Goal: Transaction & Acquisition: Purchase product/service

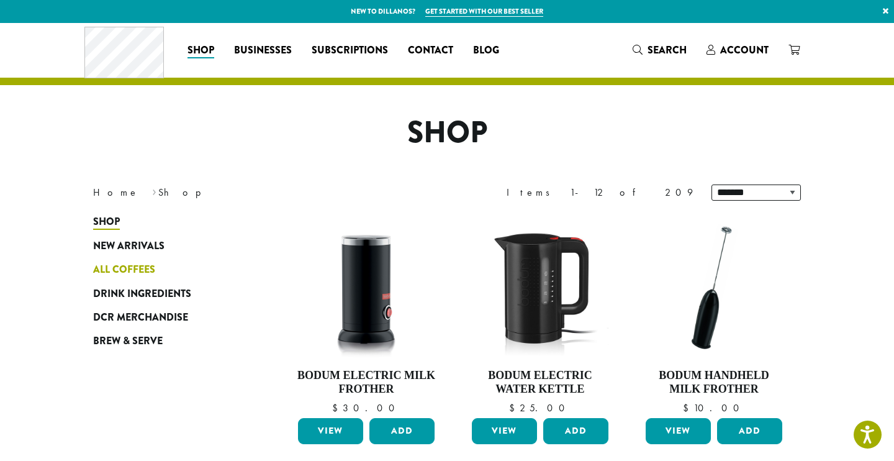
click at [119, 274] on span "All Coffees" at bounding box center [124, 270] width 62 height 16
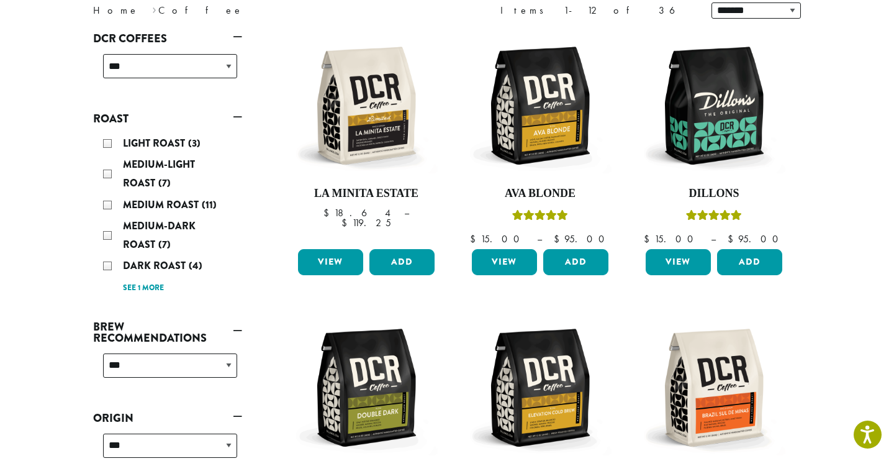
scroll to position [184, 0]
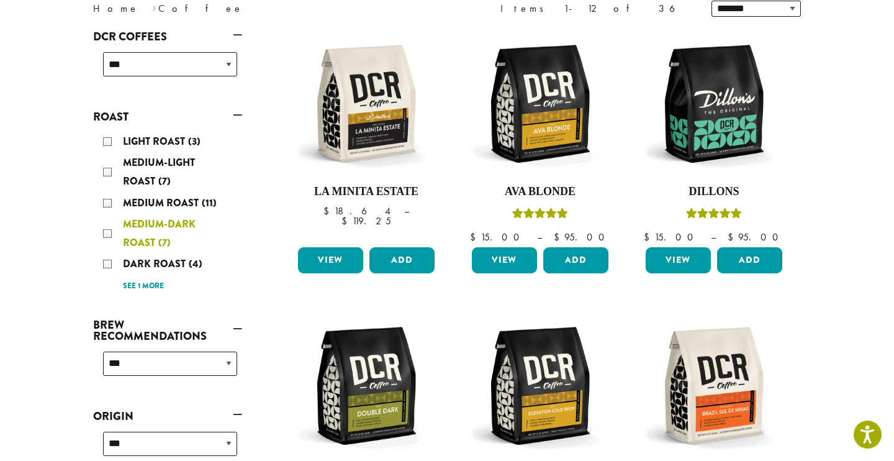
click at [105, 234] on div "Medium-Dark Roast (7)" at bounding box center [170, 233] width 134 height 37
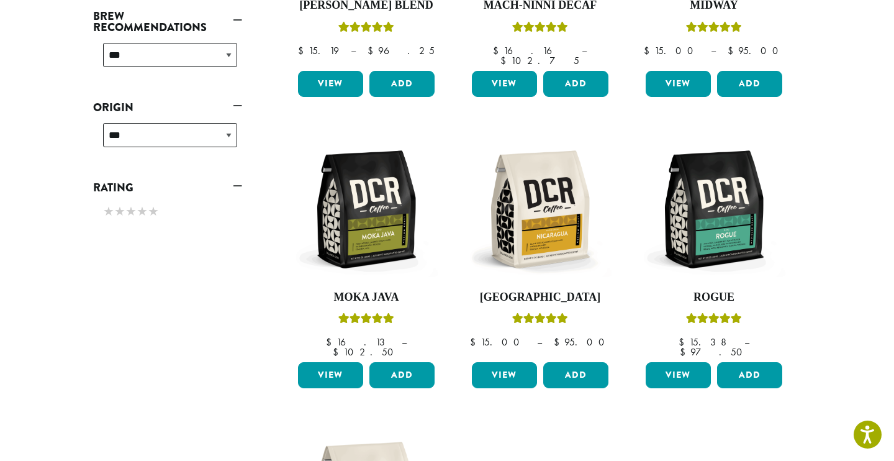
scroll to position [365, 0]
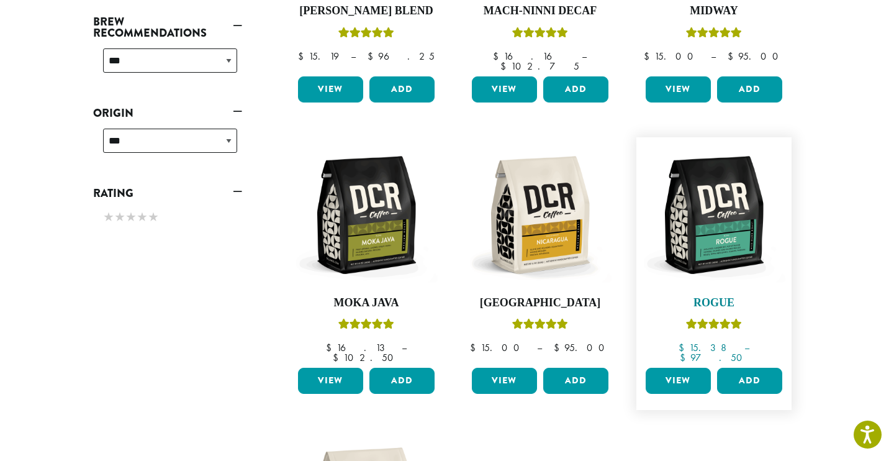
click at [722, 226] on img at bounding box center [714, 214] width 143 height 143
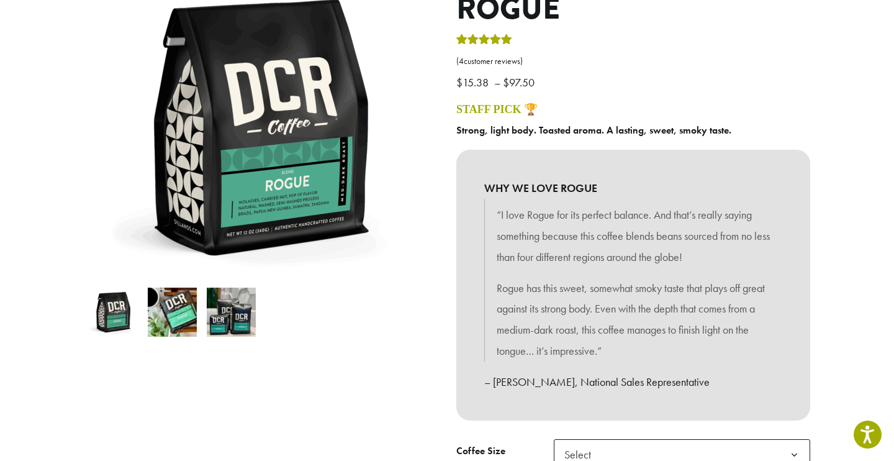
scroll to position [168, 0]
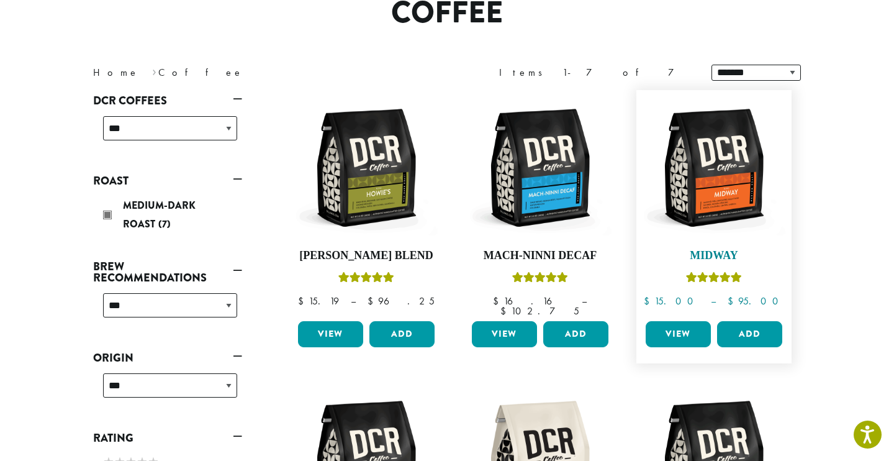
click at [750, 165] on img at bounding box center [714, 167] width 143 height 143
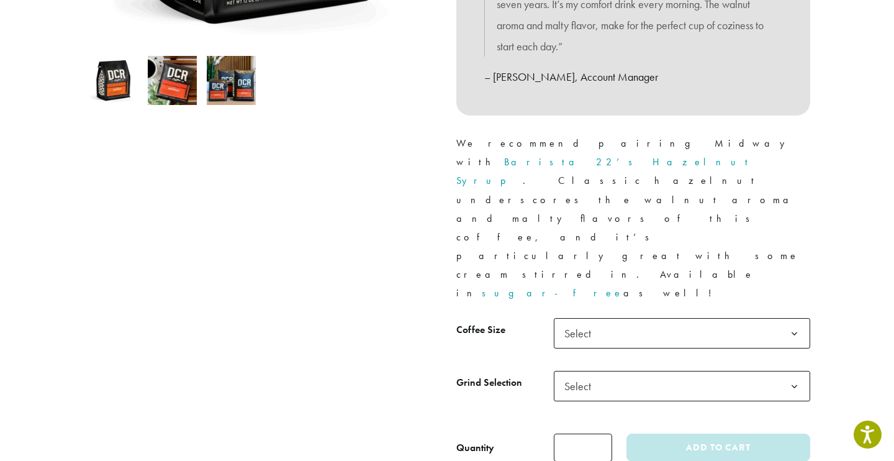
scroll to position [400, 0]
click at [628, 317] on span "Select" at bounding box center [682, 332] width 256 height 30
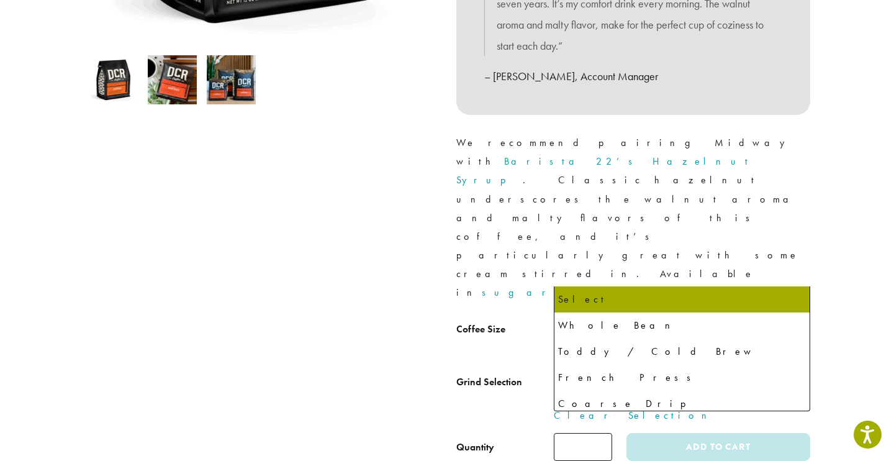
click at [596, 370] on span "Select" at bounding box center [682, 385] width 256 height 30
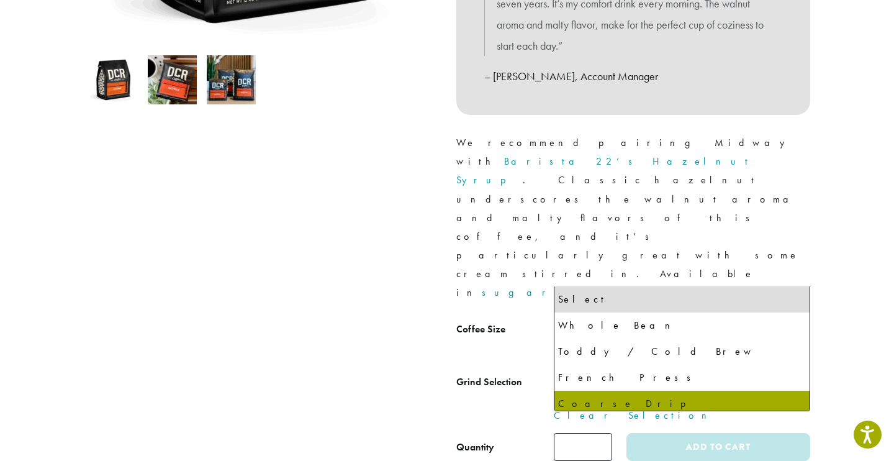
select select "**********"
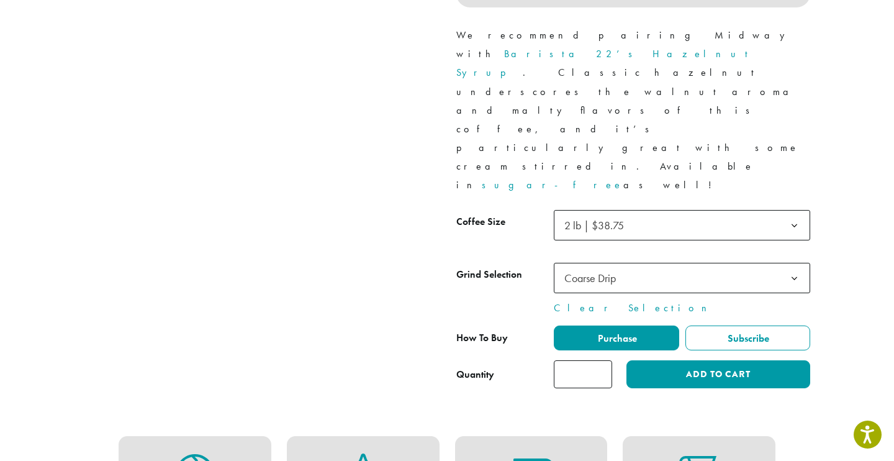
scroll to position [506, 0]
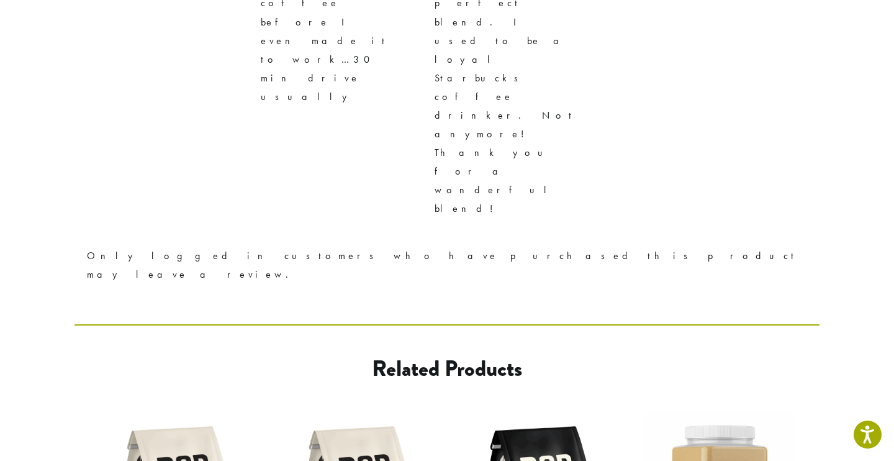
scroll to position [2181, 0]
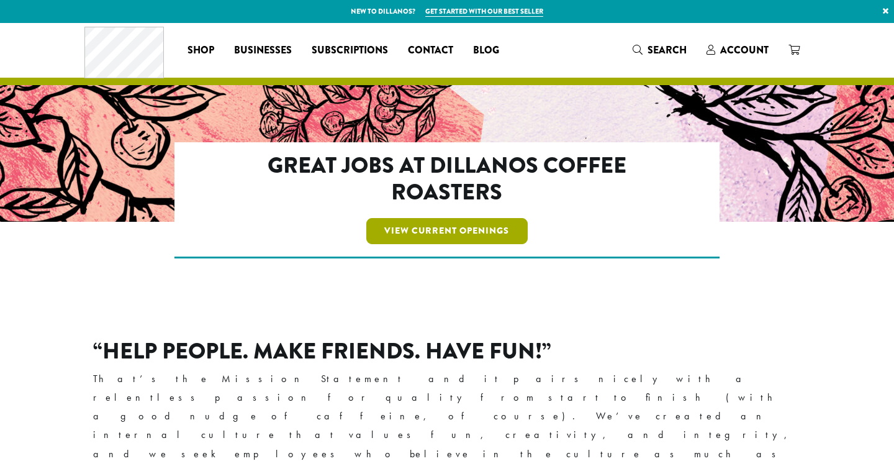
click at [419, 227] on link "View Current Openings" at bounding box center [447, 231] width 162 height 26
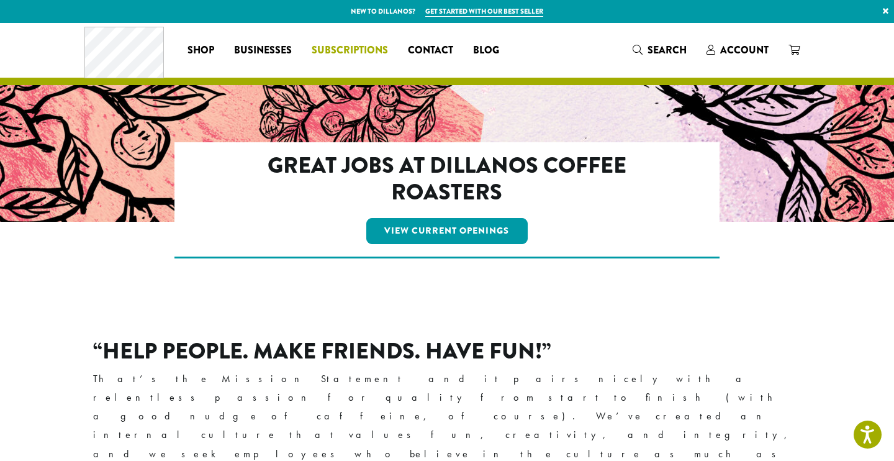
click at [347, 54] on span "Subscriptions" at bounding box center [350, 51] width 76 height 16
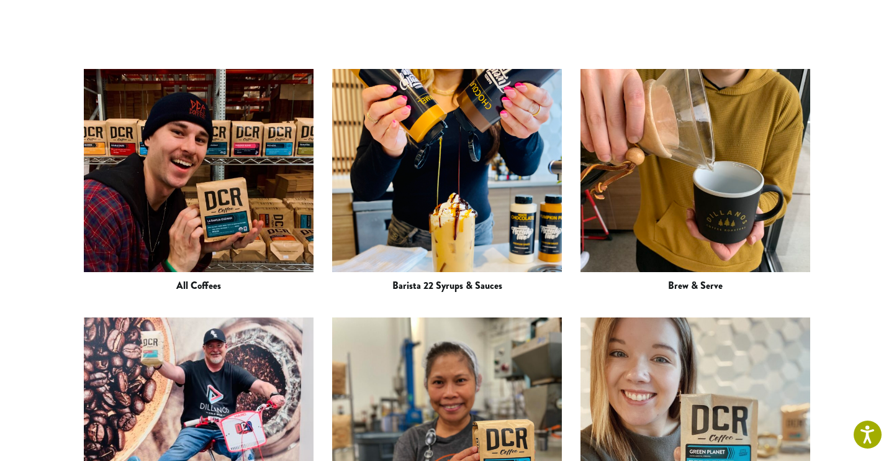
scroll to position [1708, 0]
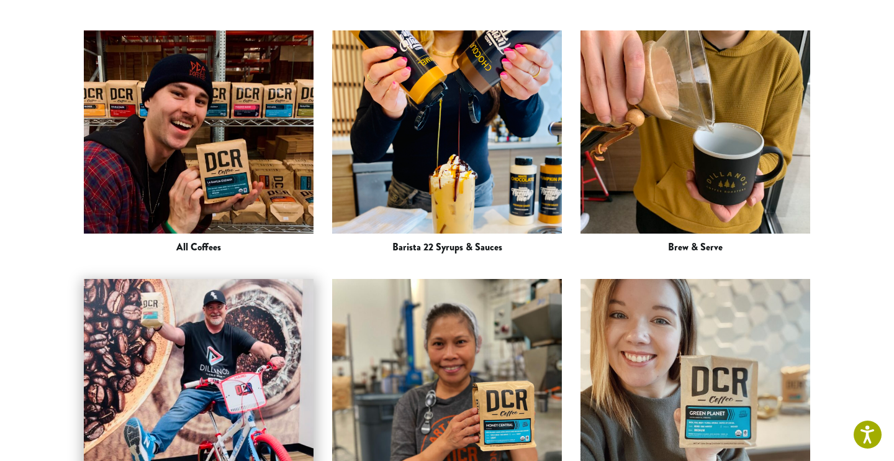
click at [145, 244] on img at bounding box center [199, 394] width 230 height 336
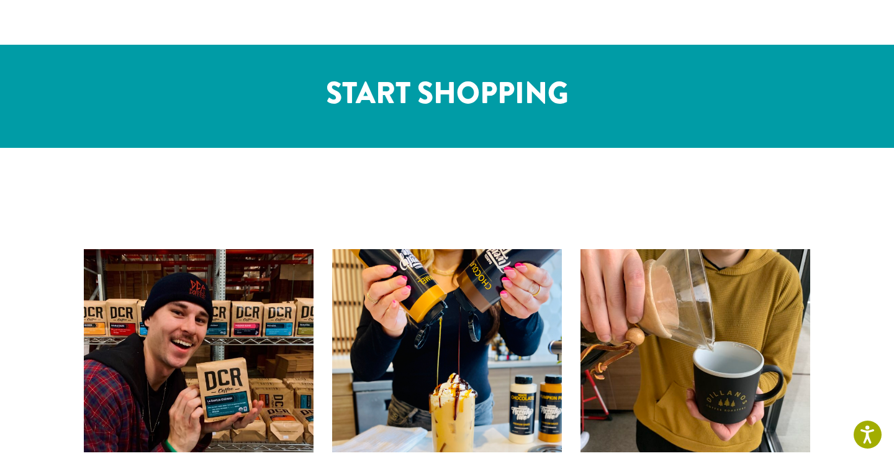
scroll to position [1487, 0]
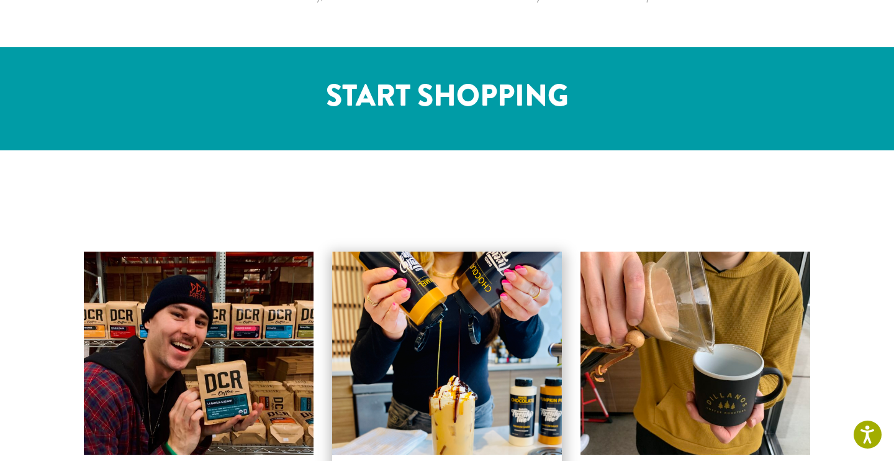
click at [423, 234] on img at bounding box center [447, 366] width 230 height 306
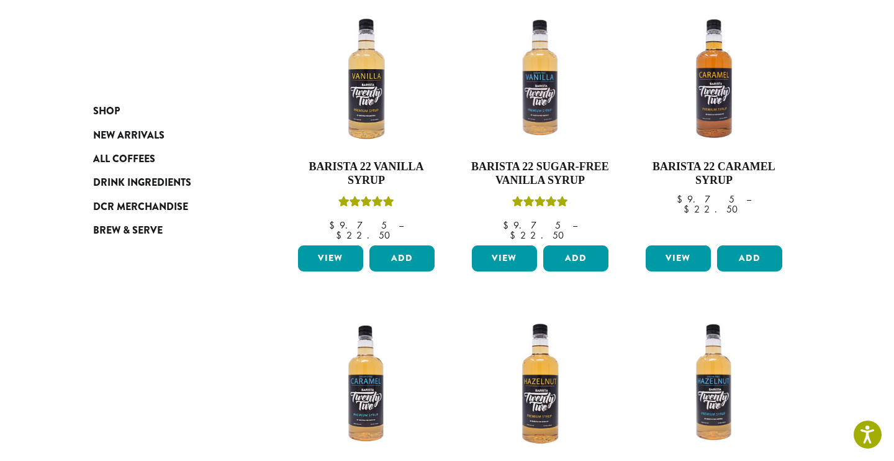
scroll to position [211, 0]
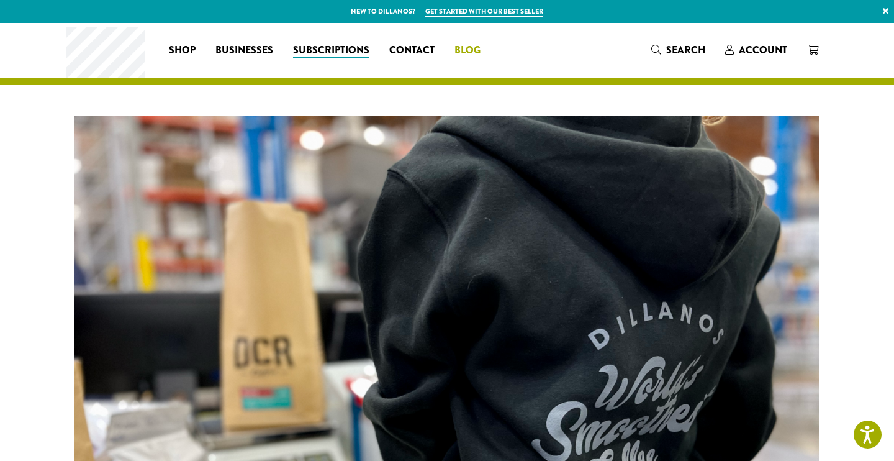
click at [461, 51] on span "Blog" at bounding box center [468, 51] width 26 height 16
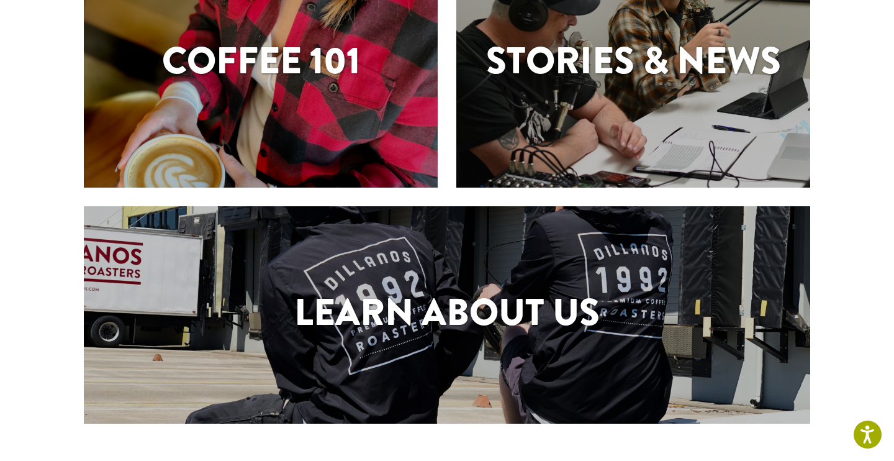
scroll to position [410, 0]
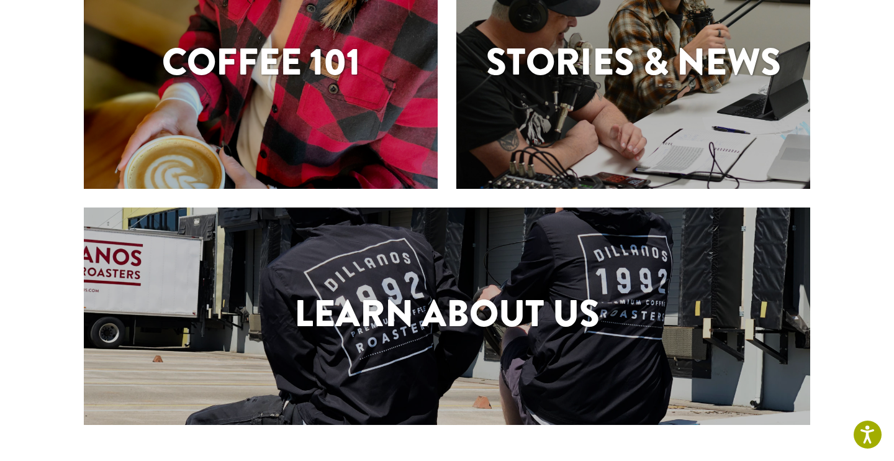
click at [443, 250] on div "Learn About Us" at bounding box center [447, 315] width 727 height 217
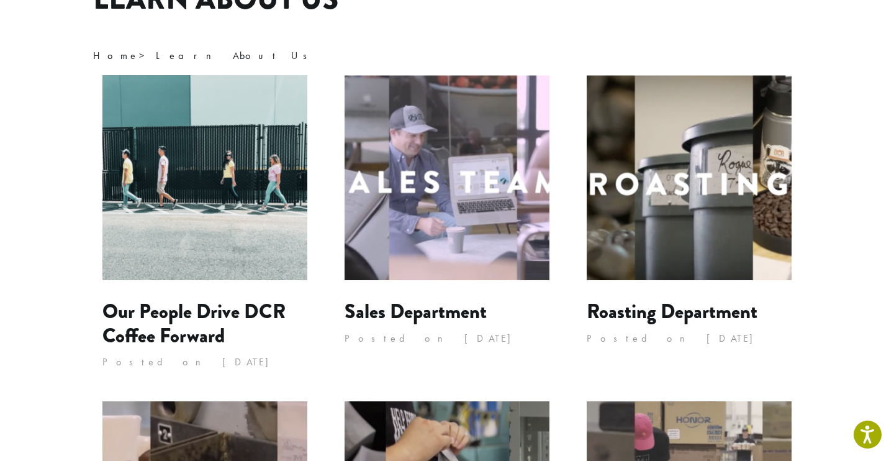
scroll to position [135, 0]
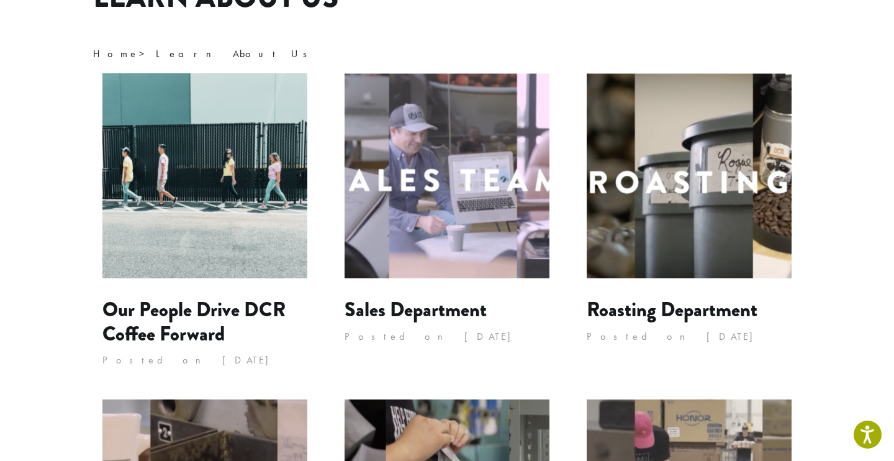
click at [443, 250] on img at bounding box center [447, 175] width 205 height 205
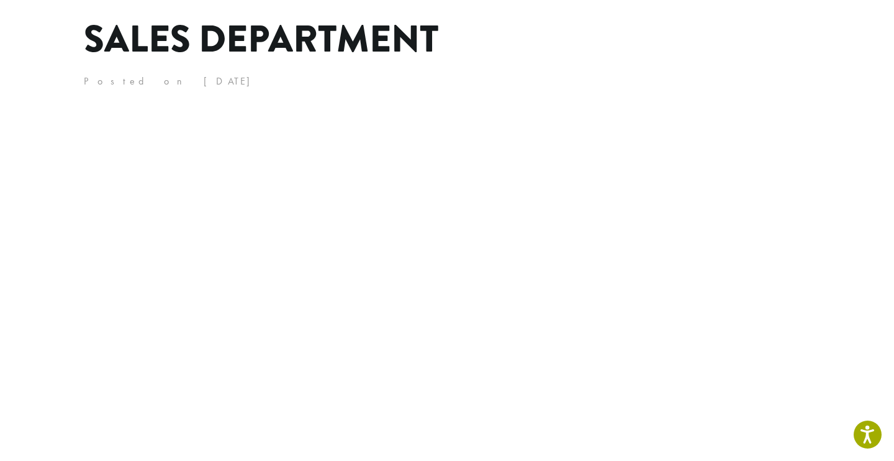
scroll to position [123, 0]
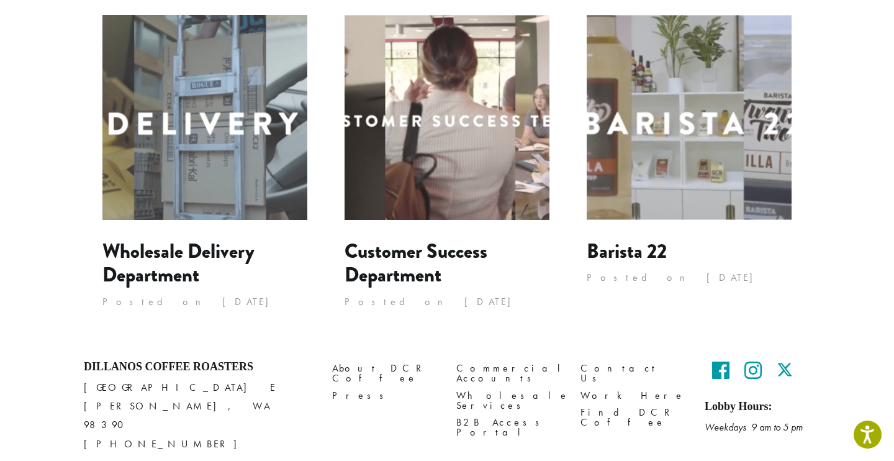
scroll to position [1170, 0]
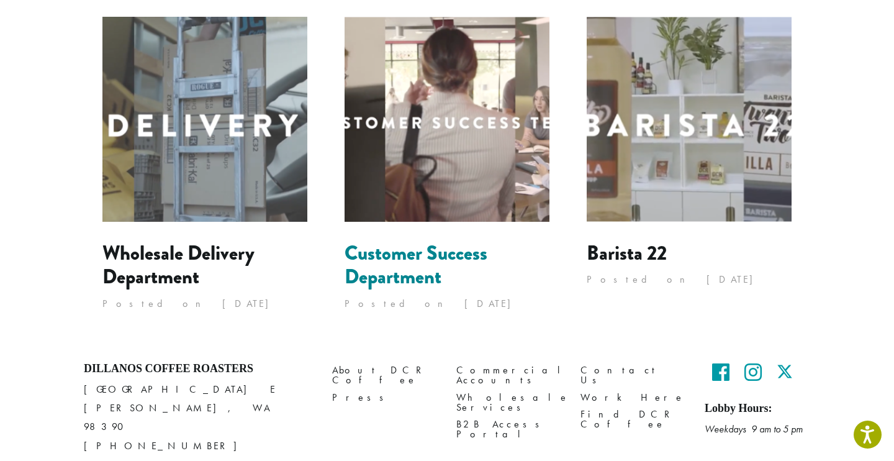
click at [415, 252] on link "Customer Success Department" at bounding box center [416, 264] width 143 height 53
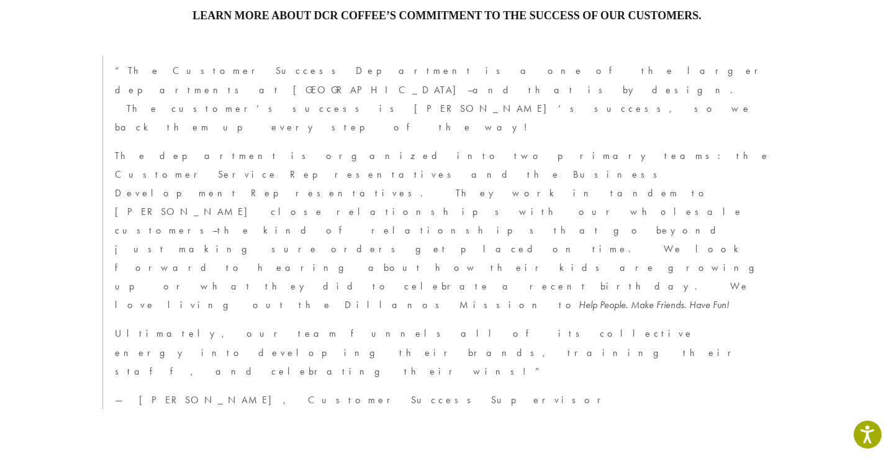
scroll to position [739, 0]
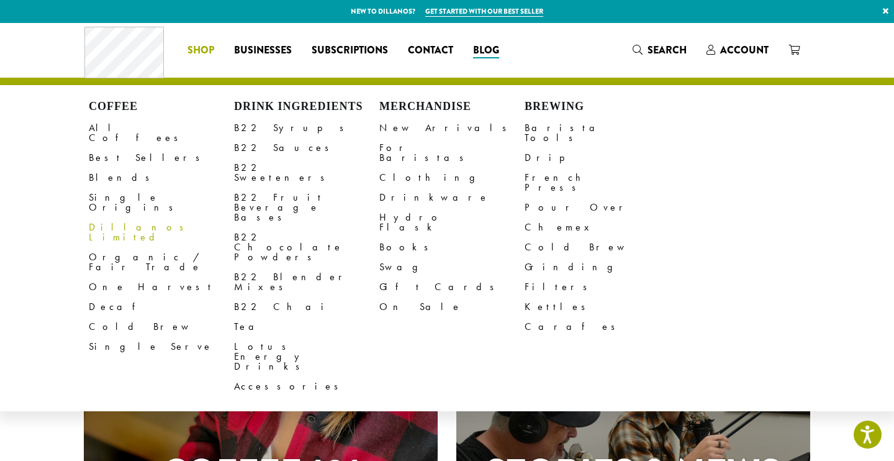
click at [198, 51] on span "Shop" at bounding box center [201, 51] width 27 height 16
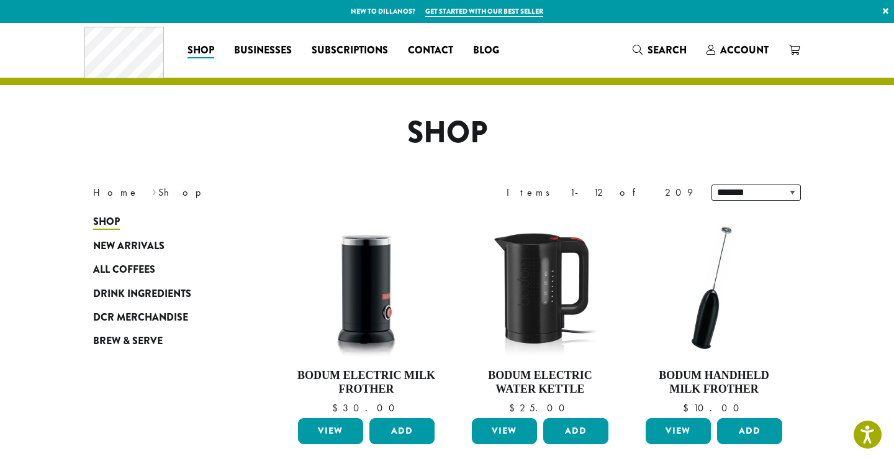
click at [111, 275] on span "All Coffees" at bounding box center [124, 270] width 62 height 16
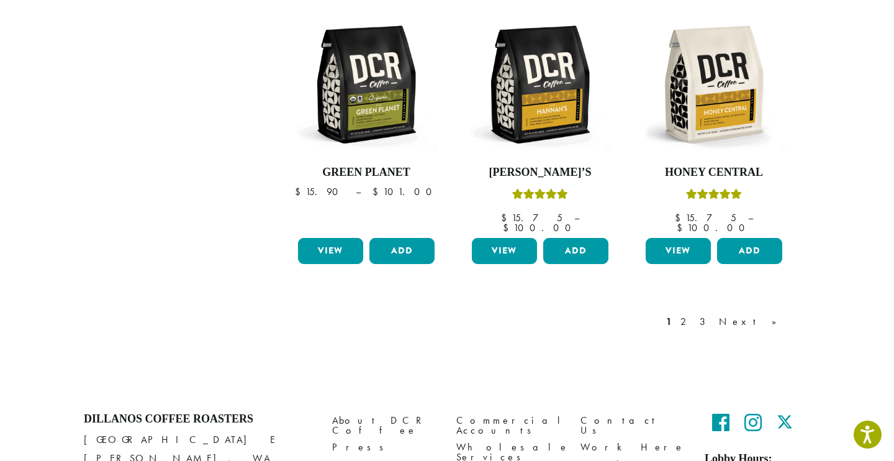
scroll to position [1066, 0]
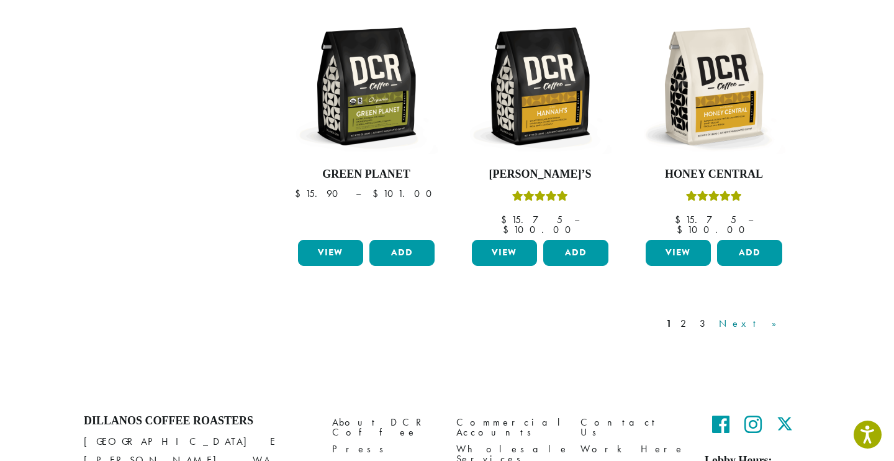
click at [778, 316] on link "Next »" at bounding box center [752, 323] width 71 height 15
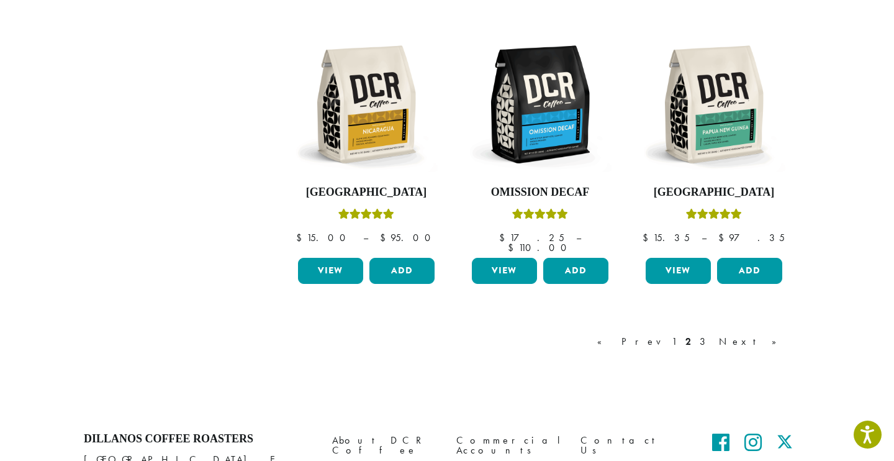
scroll to position [76, 0]
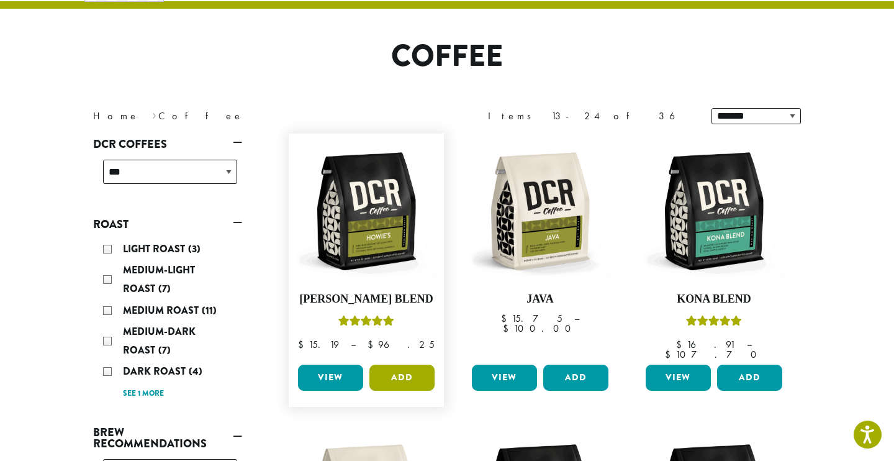
click at [392, 374] on button "Add" at bounding box center [402, 378] width 65 height 26
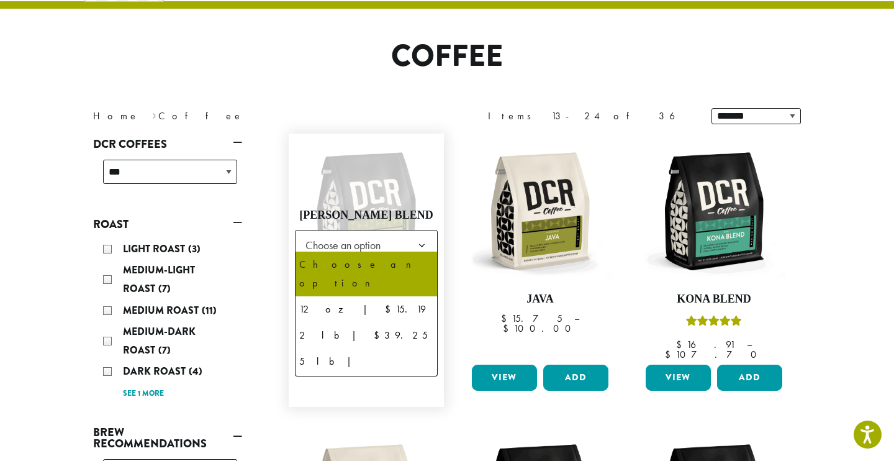
click at [343, 242] on span "Choose an option" at bounding box center [347, 245] width 93 height 24
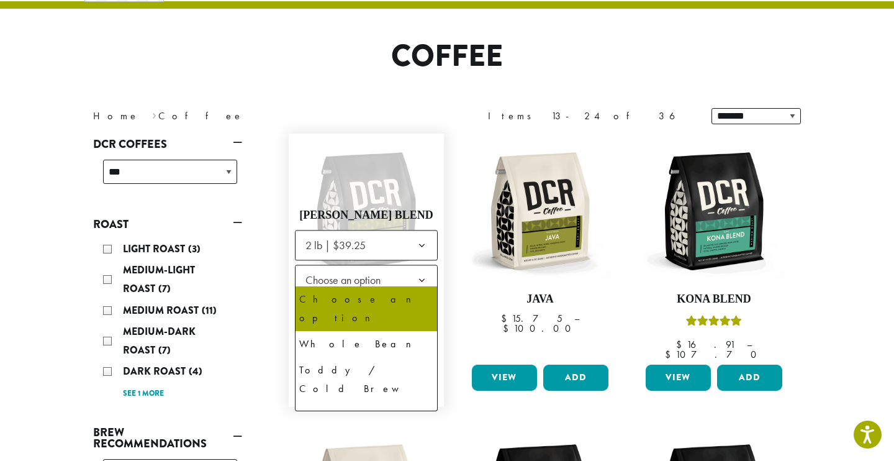
click at [345, 276] on span "Choose an option" at bounding box center [347, 280] width 93 height 24
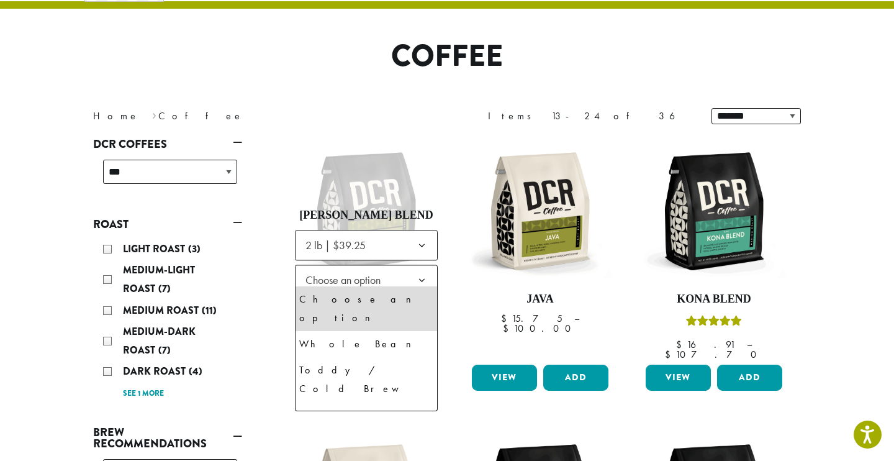
select select "**********"
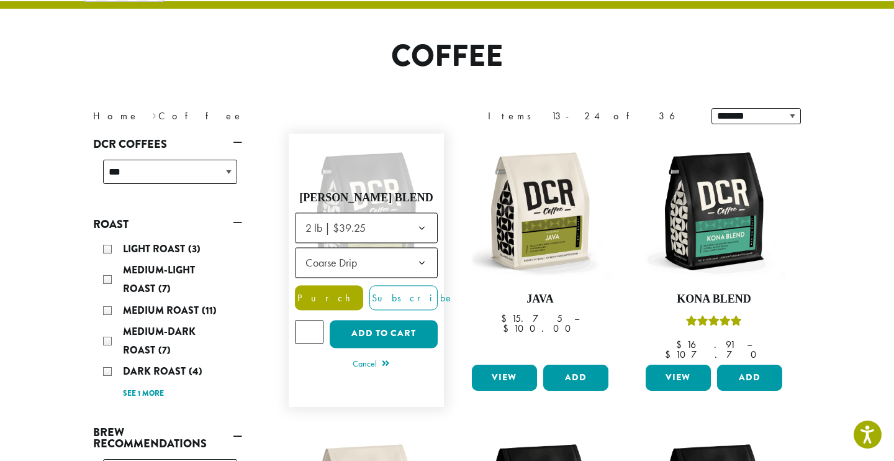
click at [330, 298] on label "Purchase" at bounding box center [329, 297] width 68 height 25
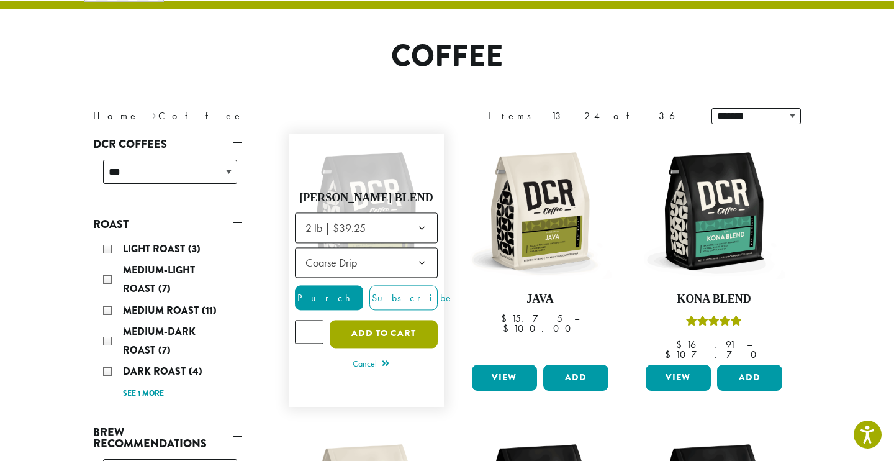
click at [363, 330] on button "Add to cart" at bounding box center [384, 334] width 108 height 28
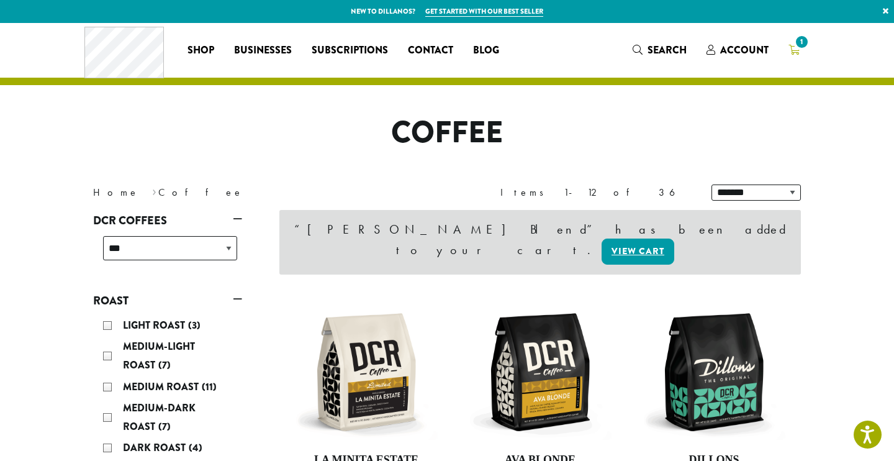
click at [798, 45] on span "1" at bounding box center [802, 42] width 17 height 17
